Goal: Information Seeking & Learning: Compare options

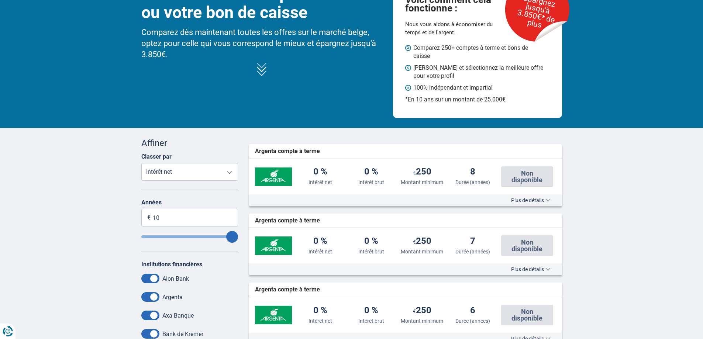
scroll to position [74, 0]
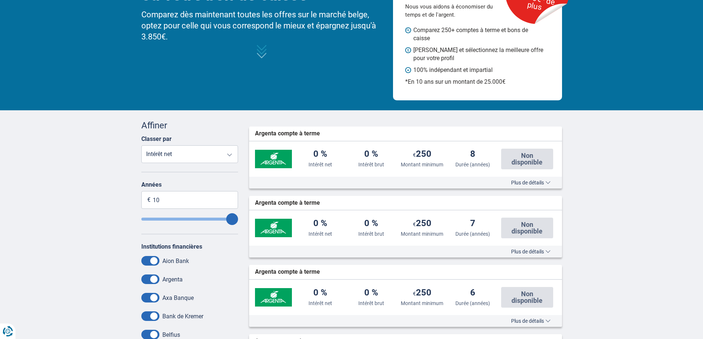
type input "4"
click at [174, 220] on input "Term" at bounding box center [189, 219] width 97 height 3
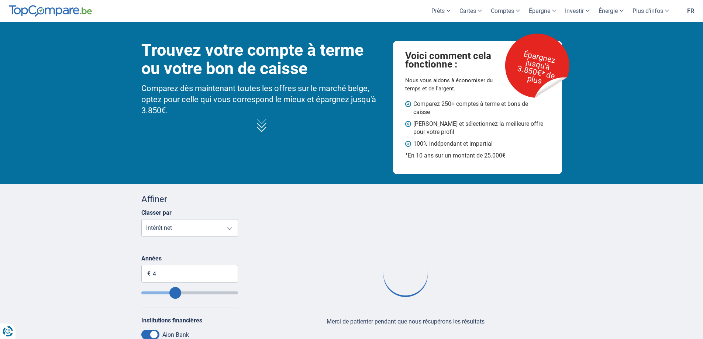
type input "3"
drag, startPoint x: 166, startPoint y: 293, endPoint x: 193, endPoint y: 255, distance: 47.1
type input "3"
click at [166, 293] on input "Term" at bounding box center [189, 292] width 97 height 3
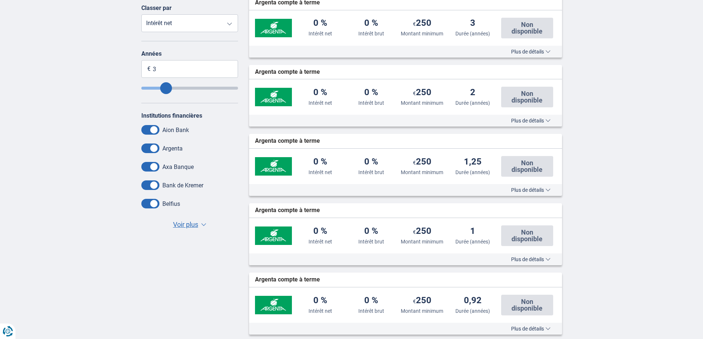
scroll to position [221, 0]
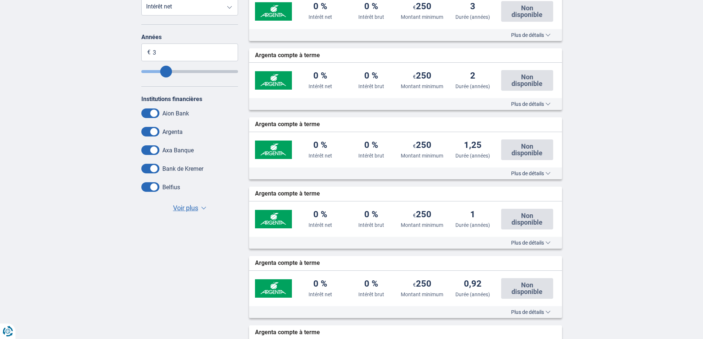
click at [197, 211] on span "Voir plus" at bounding box center [185, 208] width 25 height 10
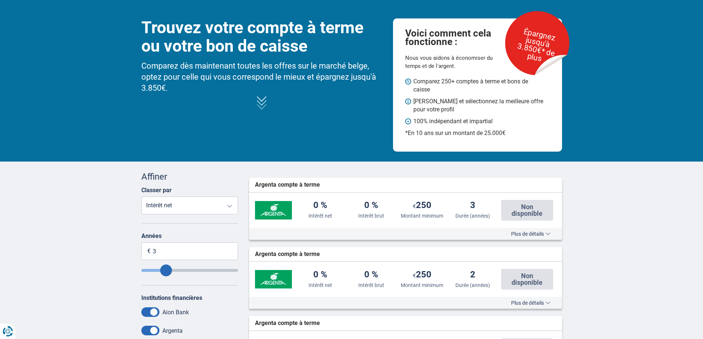
scroll to position [0, 0]
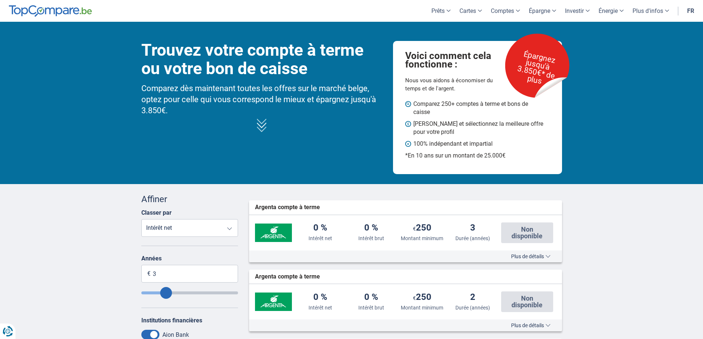
click at [229, 229] on select "Intérêt net Intérêt brut Montant minimum Durée (années)" at bounding box center [189, 228] width 97 height 18
select select "Term+"
click at [141, 219] on select "Intérêt net Intérêt brut Montant minimum Durée (années)" at bounding box center [189, 228] width 97 height 18
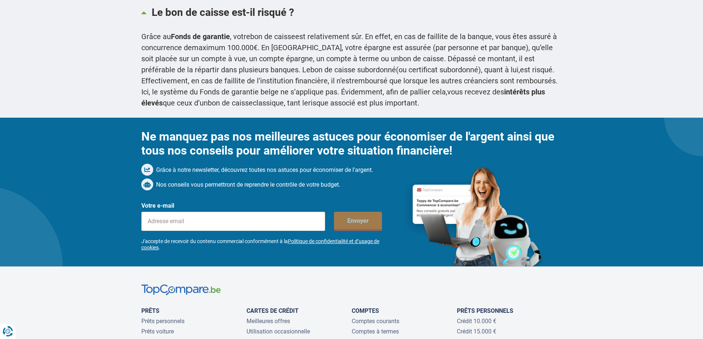
scroll to position [2360, 0]
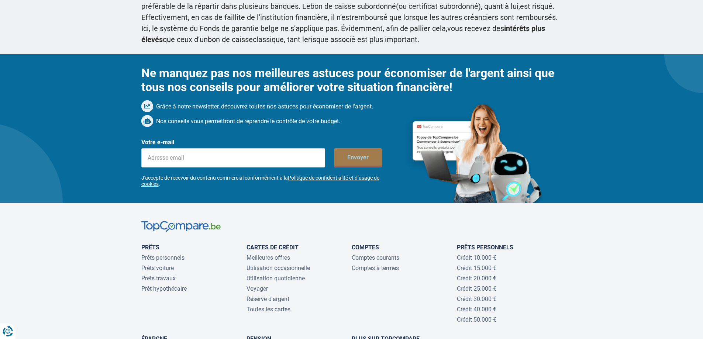
scroll to position [74, 0]
